Goal: Navigation & Orientation: Find specific page/section

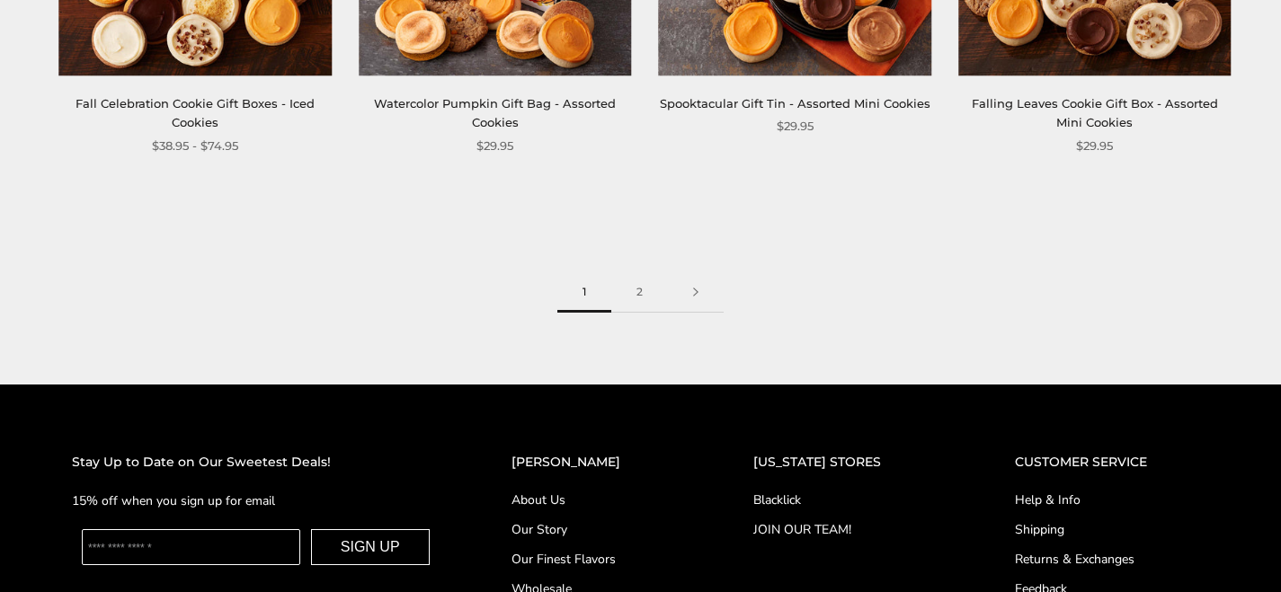
scroll to position [2520, 0]
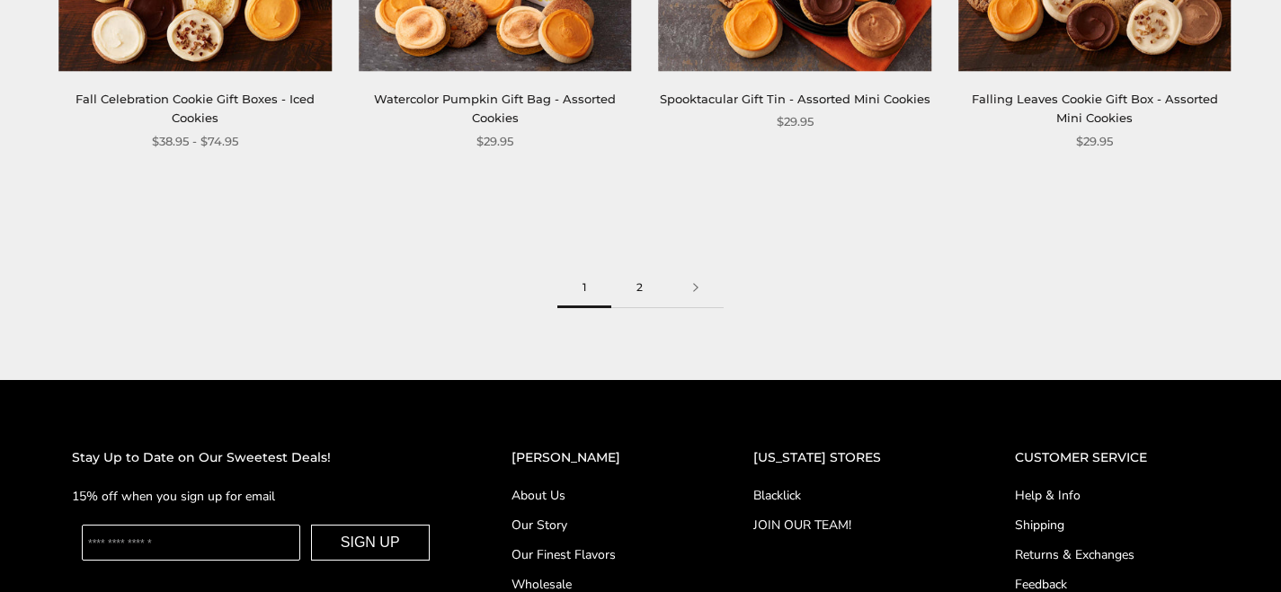
click at [630, 290] on link "2" at bounding box center [639, 288] width 57 height 40
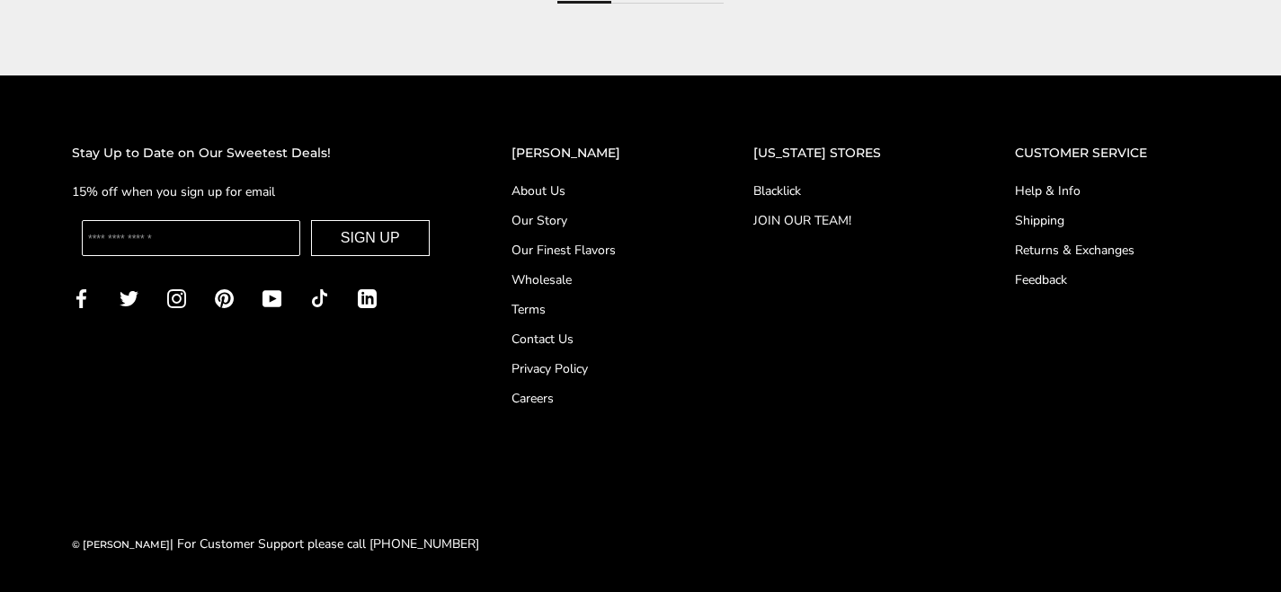
scroll to position [2533, 0]
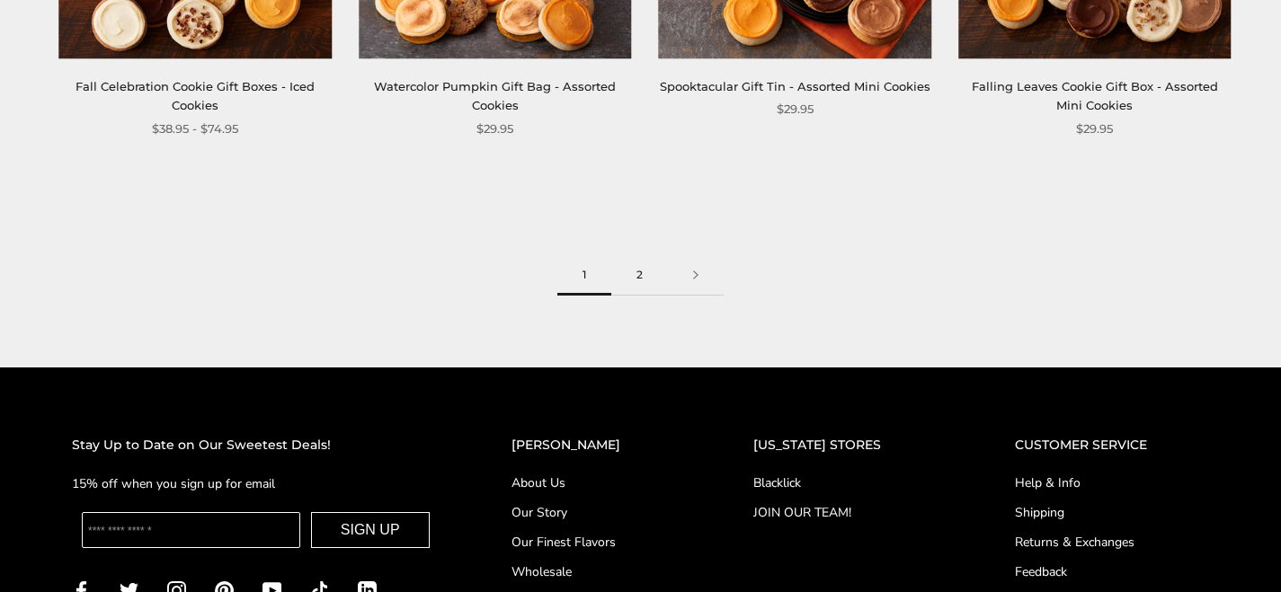
click at [633, 275] on link "2" at bounding box center [639, 275] width 57 height 40
